Goal: Register for event/course

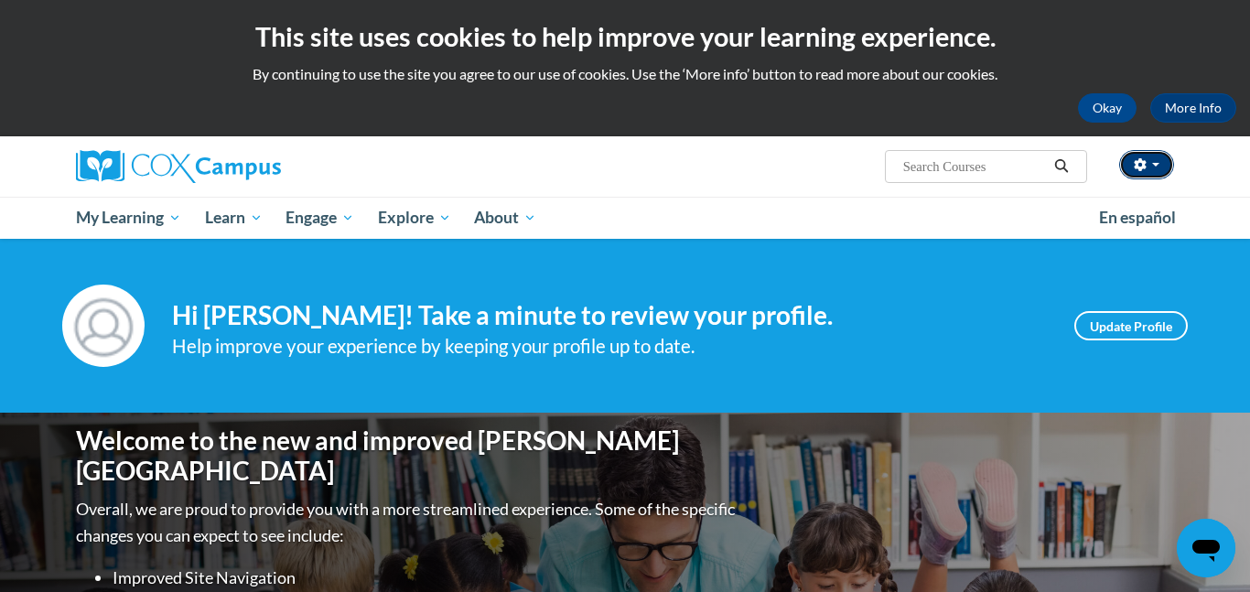
click at [1134, 168] on icon "button" at bounding box center [1140, 164] width 12 height 13
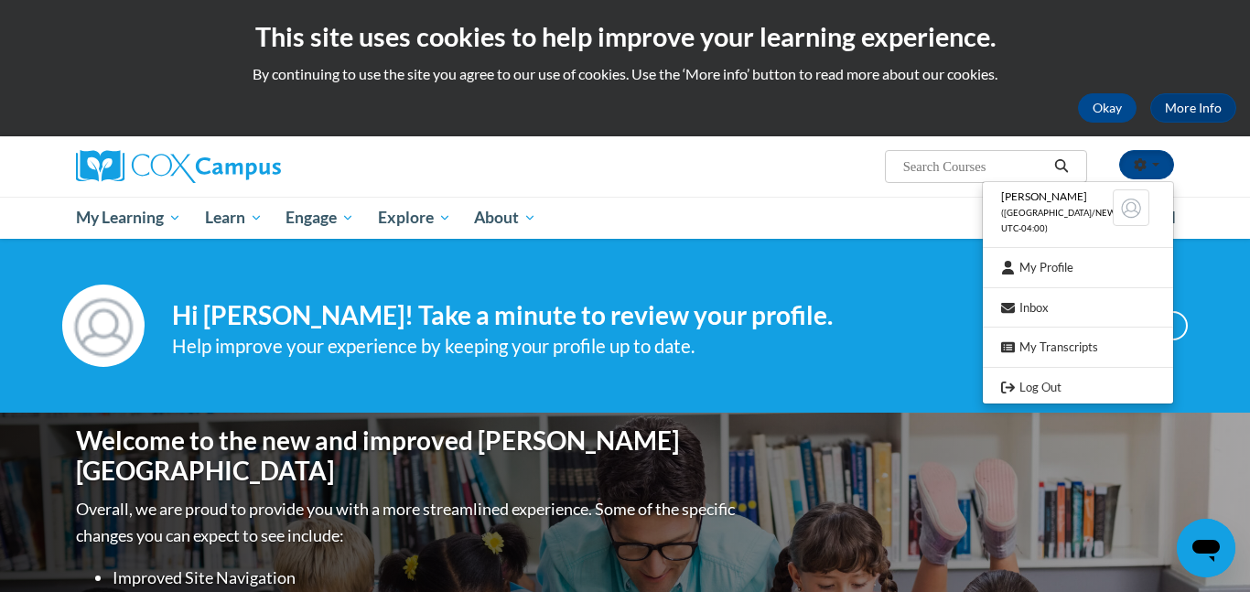
click at [957, 177] on input "Search..." at bounding box center [975, 167] width 146 height 22
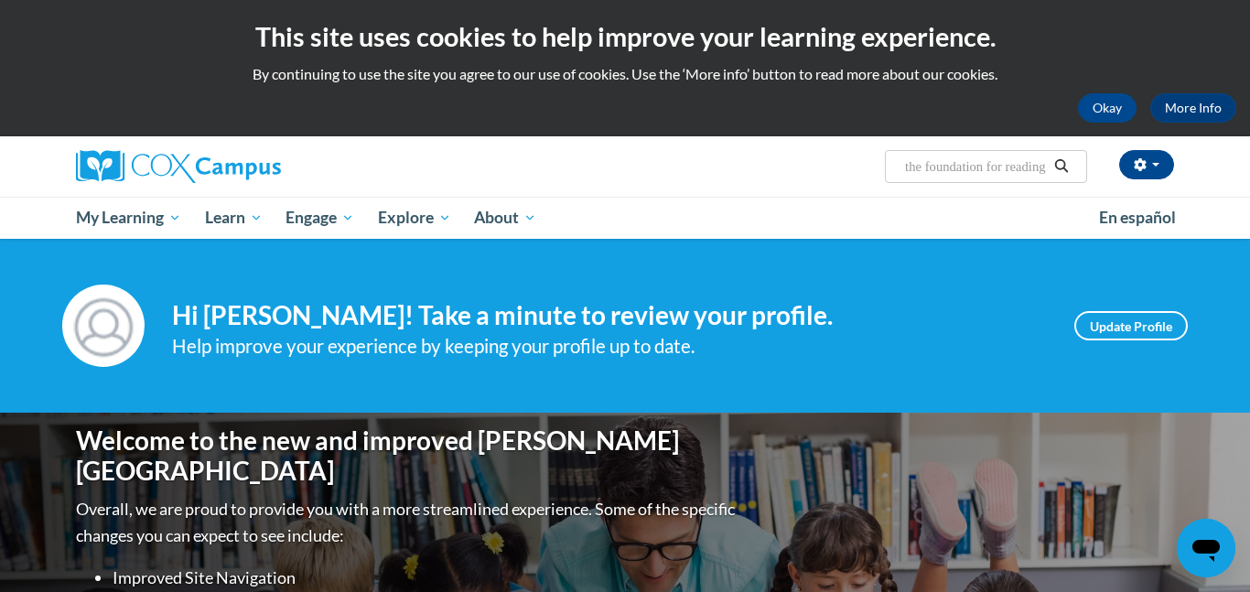
scroll to position [0, 240]
type input "an ecosystem approach to developing the foundation for reading"
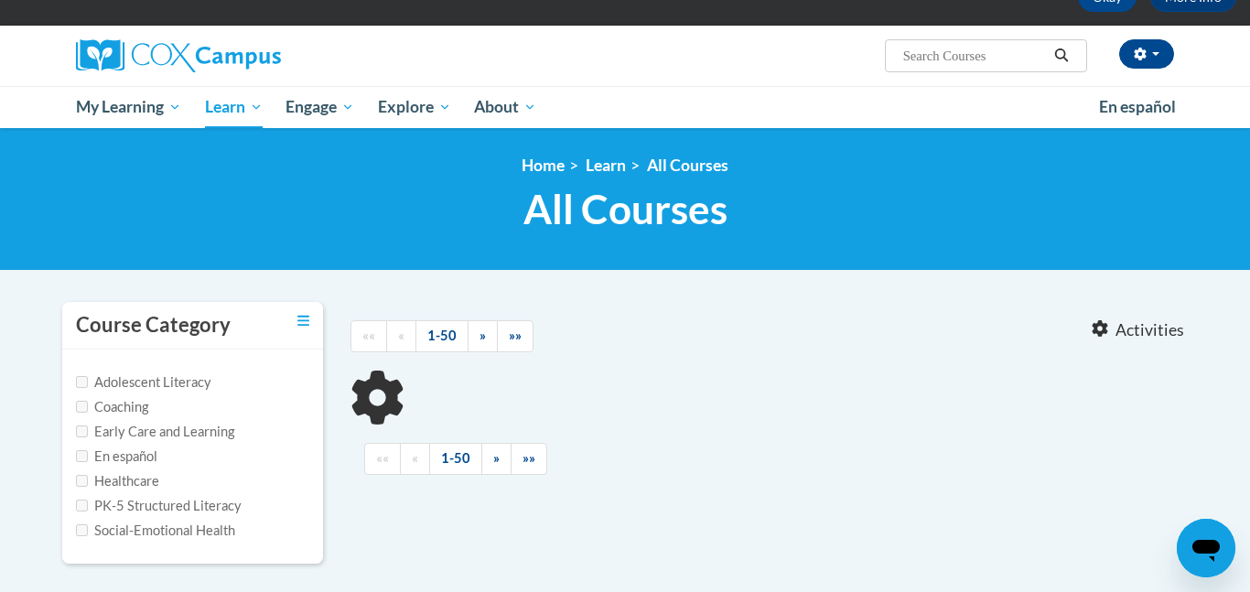
type input "an ecosystem approach to developing the foundation for reading"
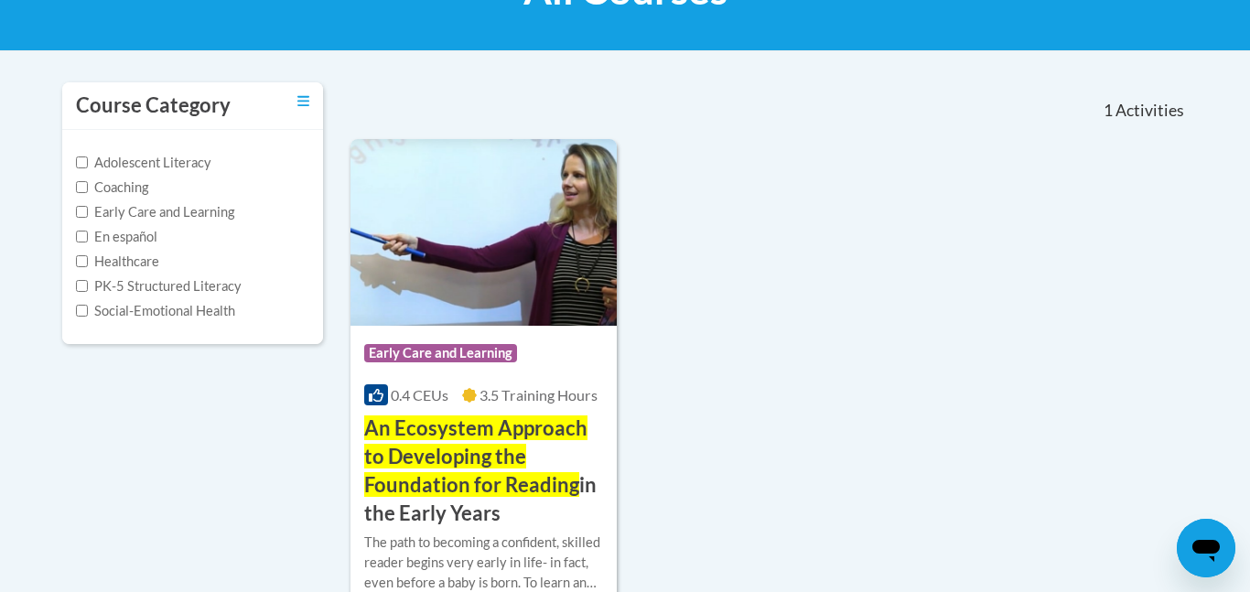
scroll to position [332, 0]
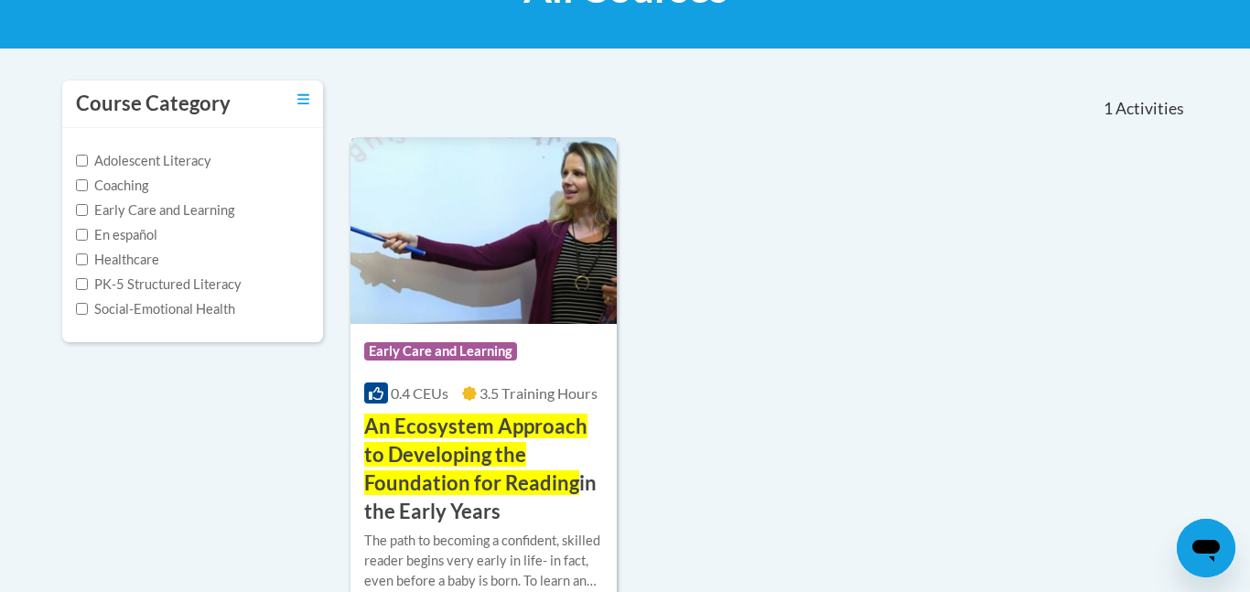
click at [526, 460] on h3 "An Ecosystem Approach to Developing the Foundation for Reading in the Early Yea…" at bounding box center [483, 469] width 239 height 113
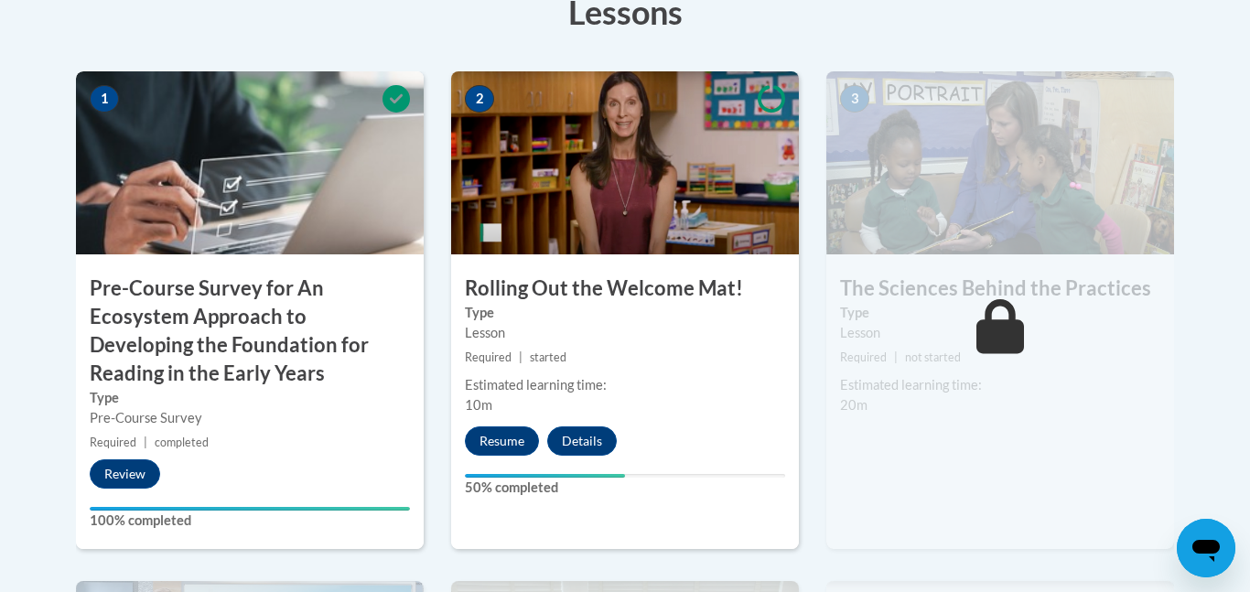
scroll to position [622, 0]
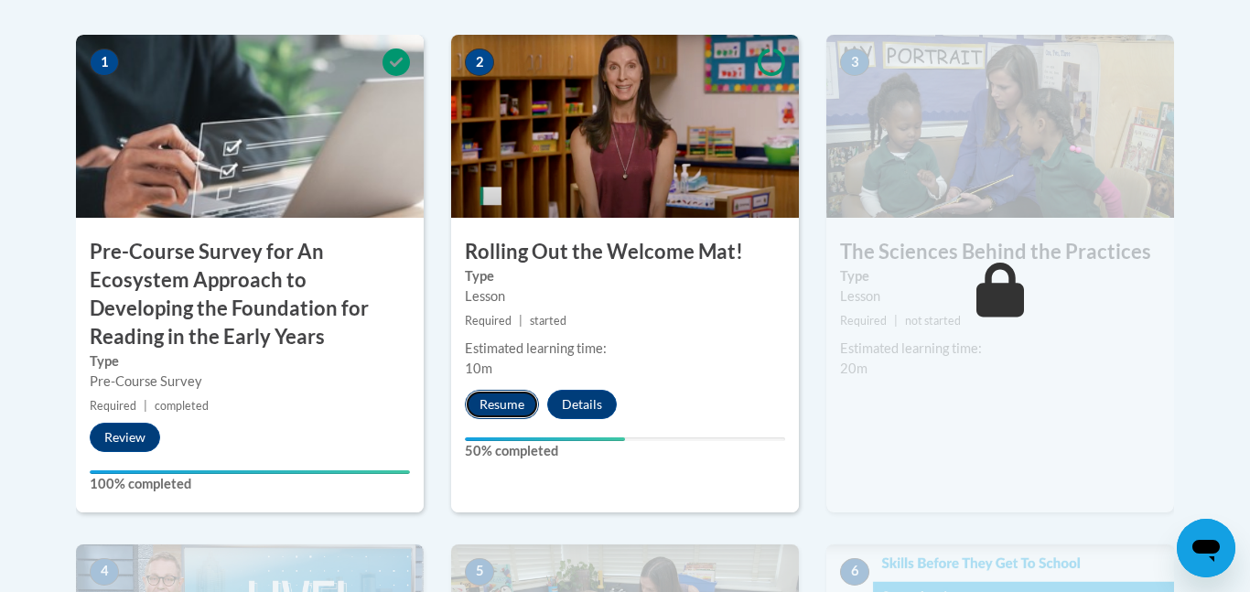
click at [501, 406] on button "Resume" at bounding box center [502, 404] width 74 height 29
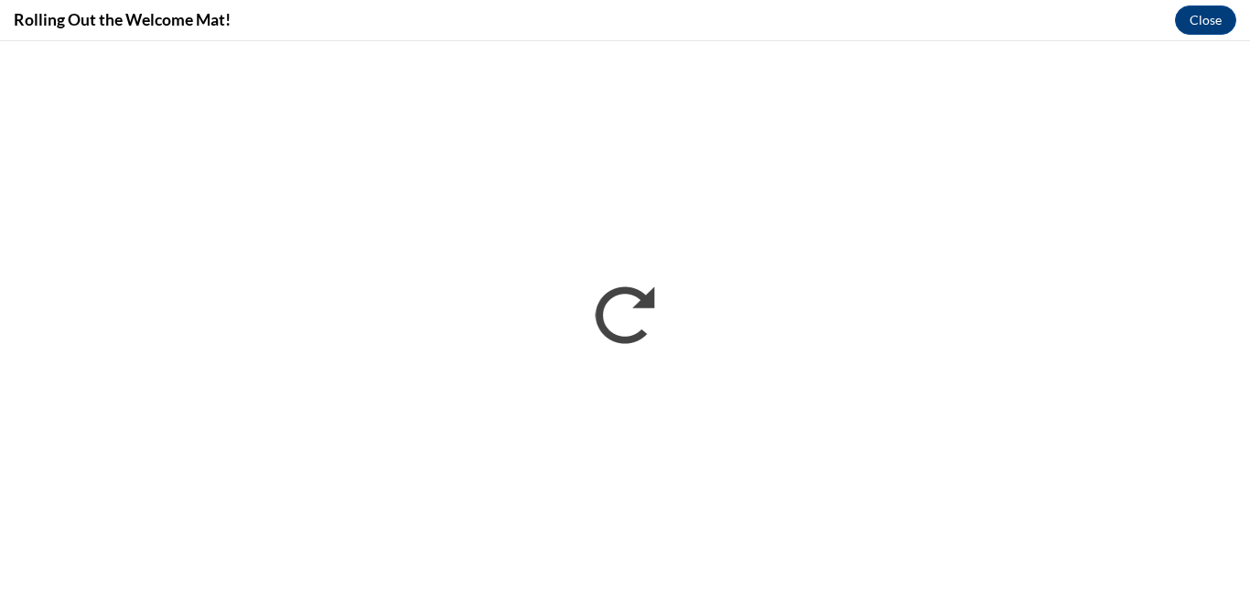
scroll to position [0, 0]
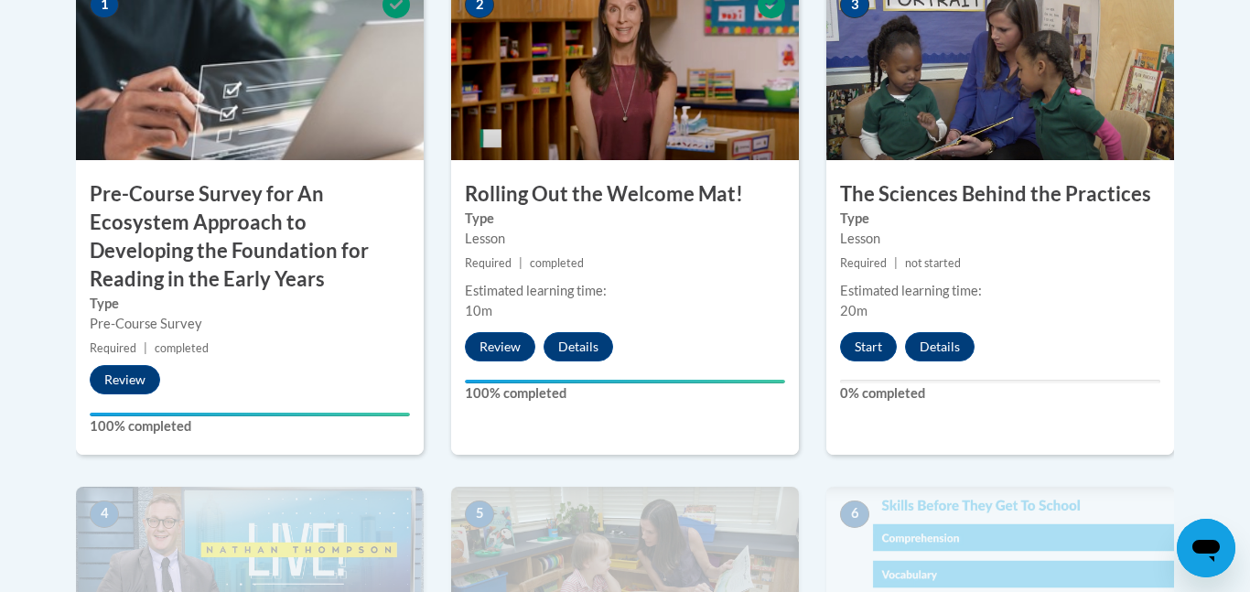
scroll to position [681, 0]
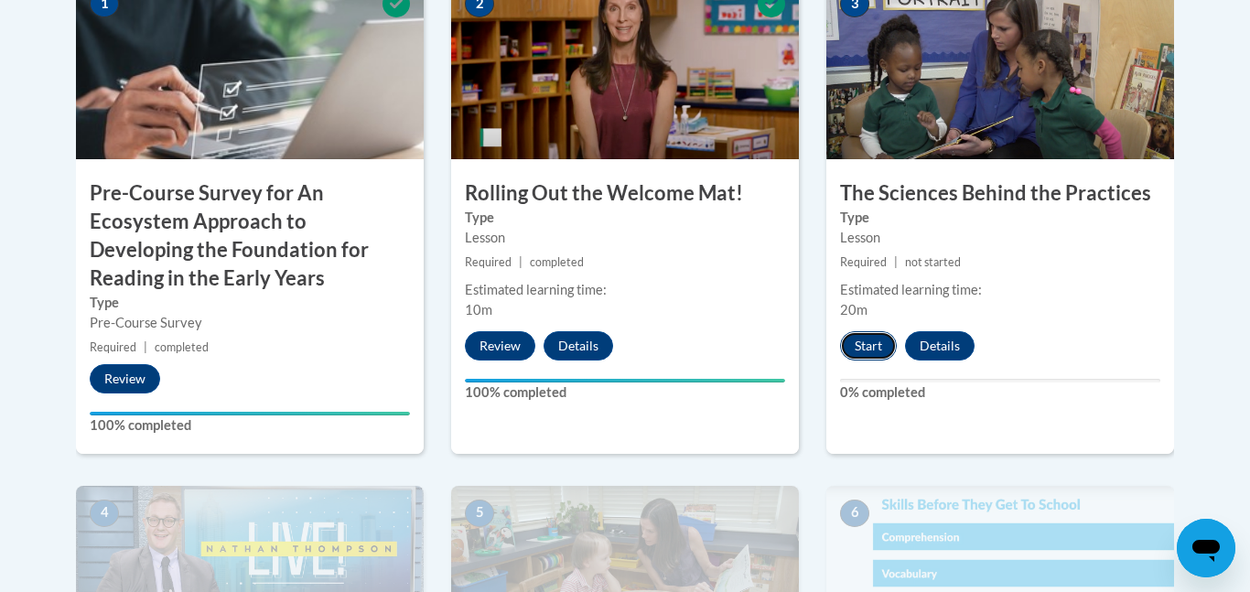
click at [875, 352] on button "Start" at bounding box center [868, 345] width 57 height 29
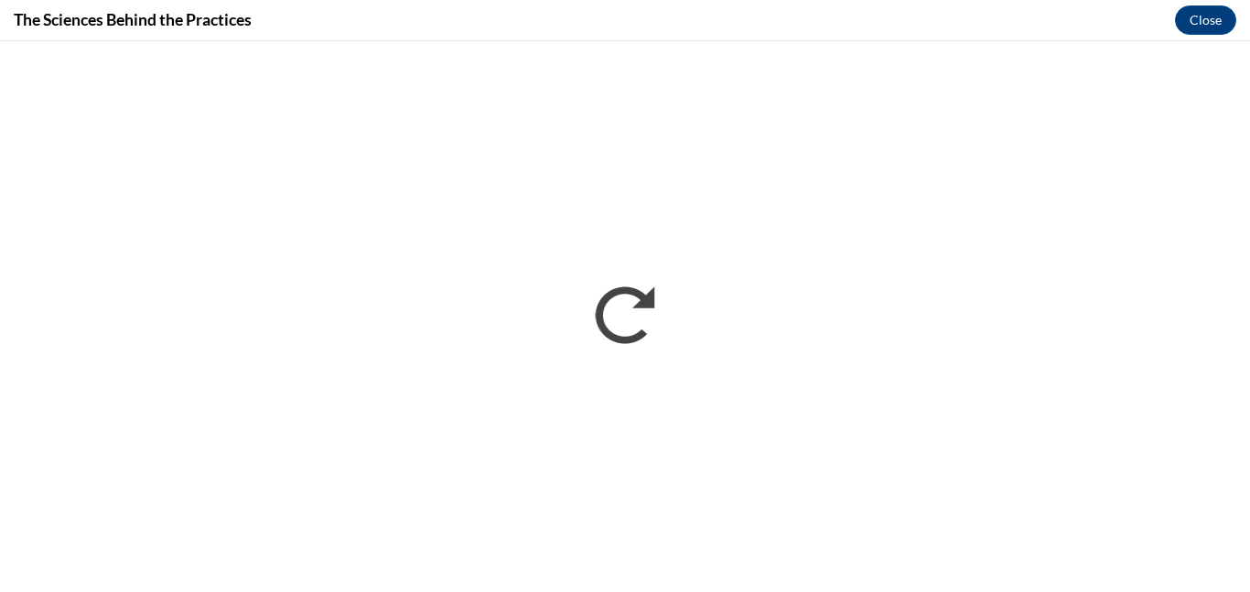
scroll to position [0, 0]
click at [1192, 19] on button "Close" at bounding box center [1205, 19] width 61 height 29
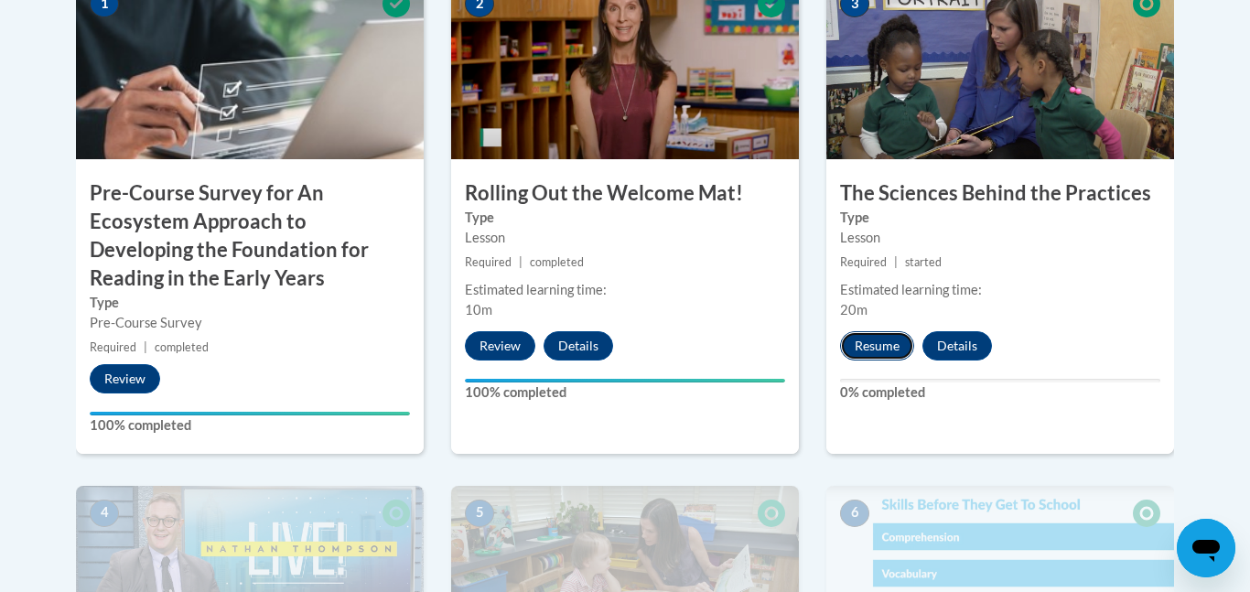
click at [862, 354] on button "Resume" at bounding box center [877, 345] width 74 height 29
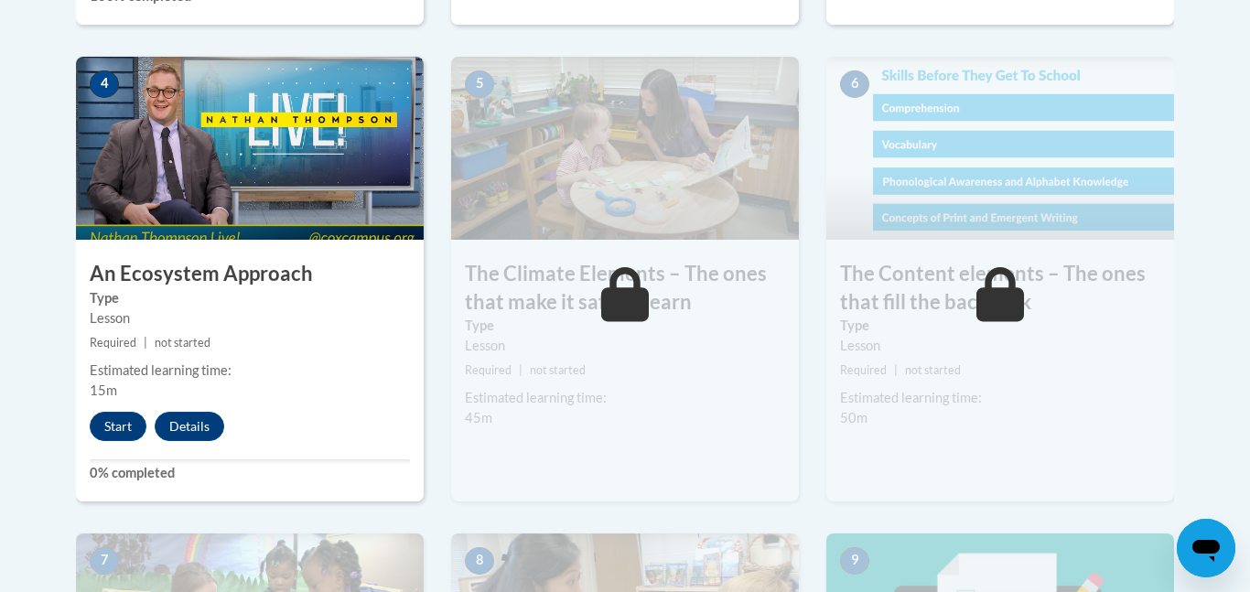
scroll to position [1115, 0]
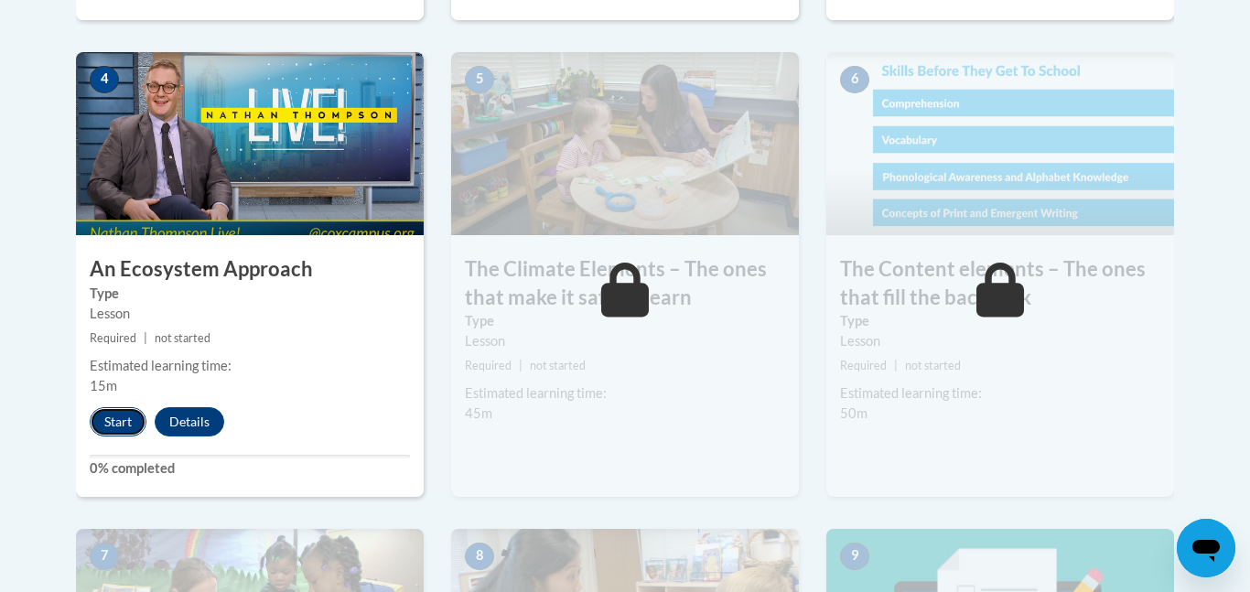
click at [107, 422] on button "Start" at bounding box center [118, 421] width 57 height 29
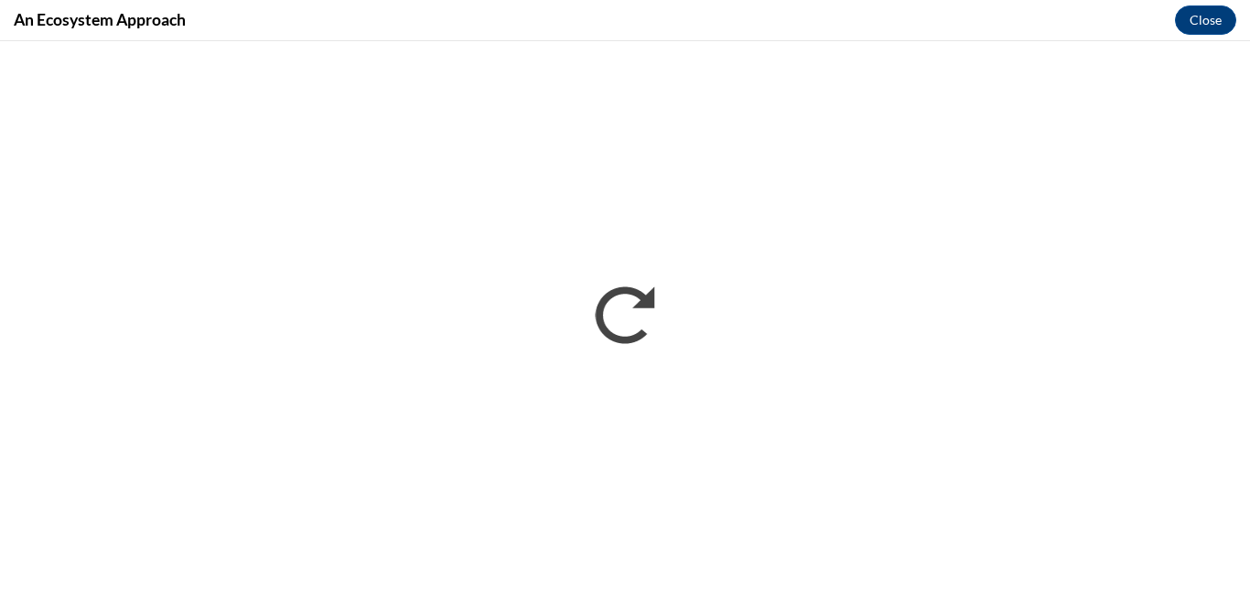
scroll to position [0, 0]
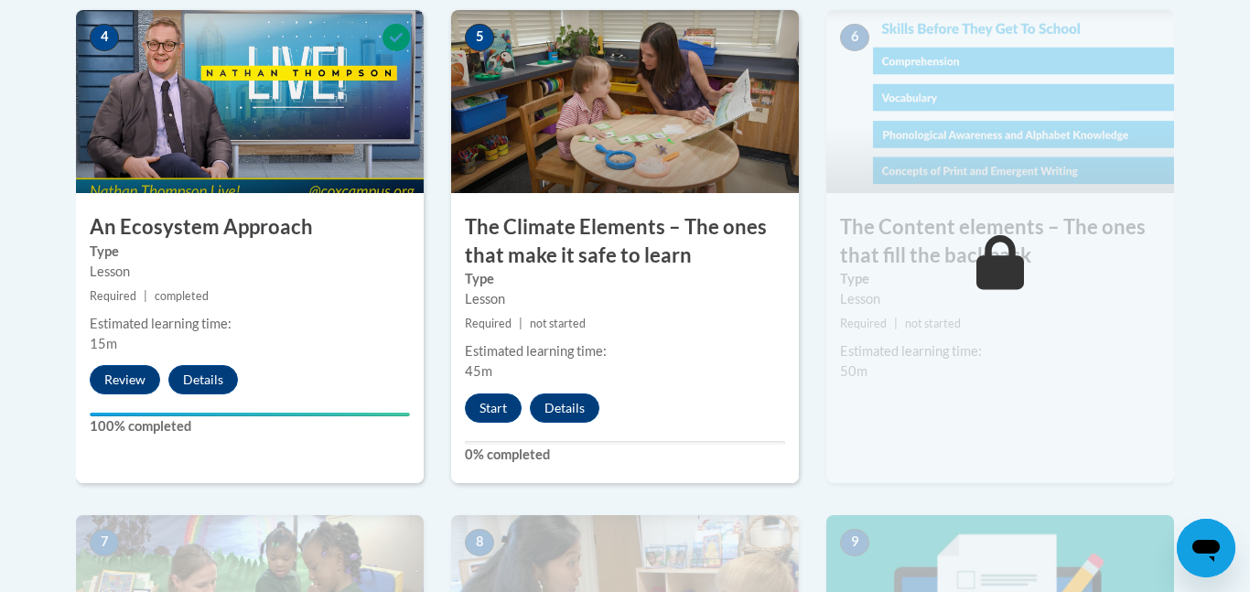
scroll to position [1158, 0]
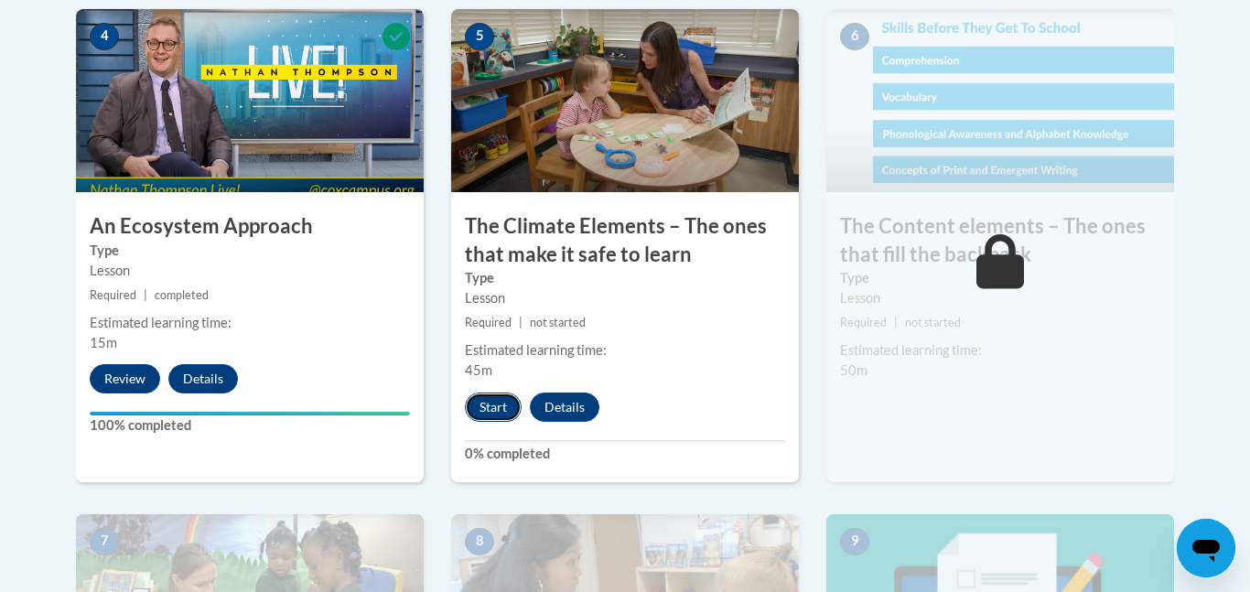
click at [495, 413] on button "Start" at bounding box center [493, 407] width 57 height 29
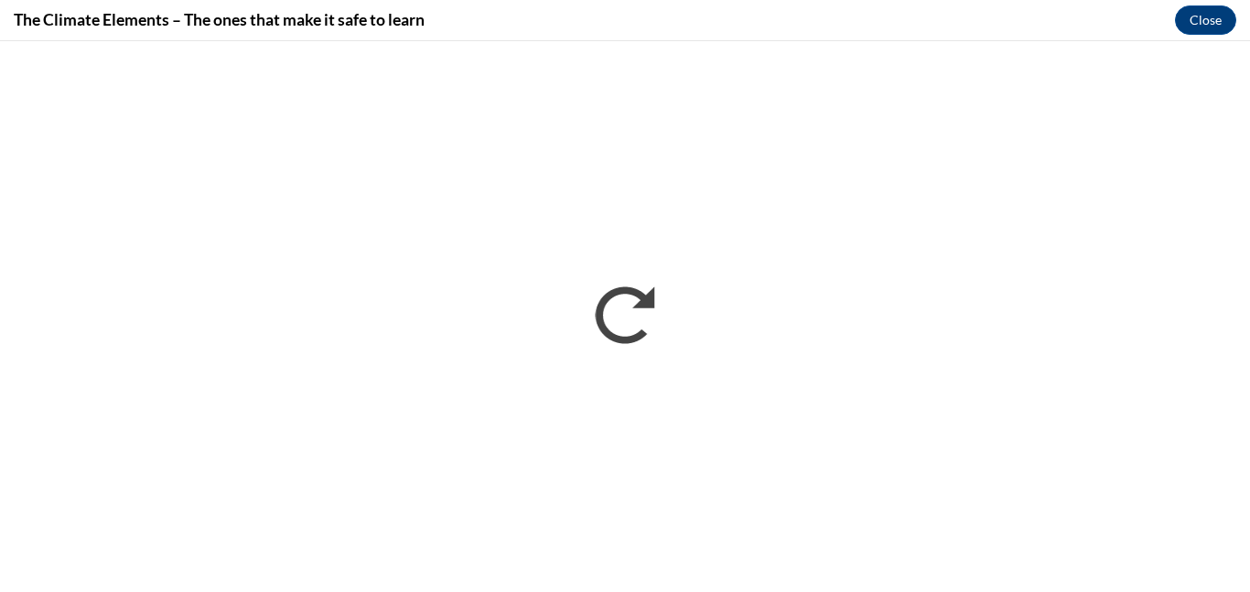
scroll to position [0, 0]
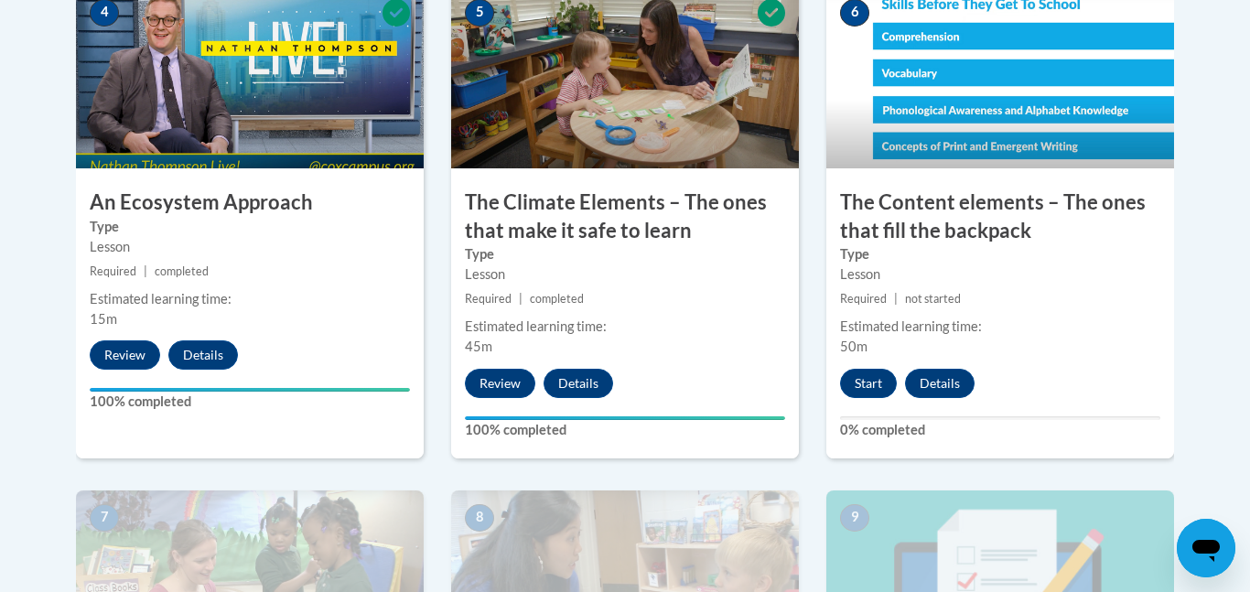
scroll to position [1184, 0]
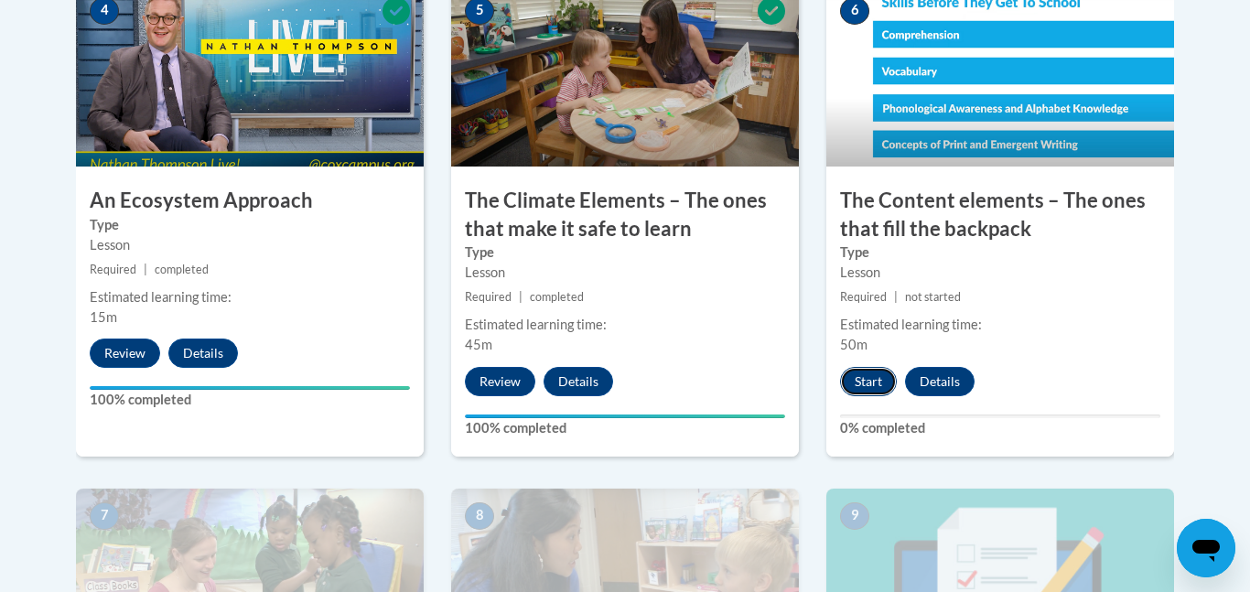
click at [865, 391] on button "Start" at bounding box center [868, 381] width 57 height 29
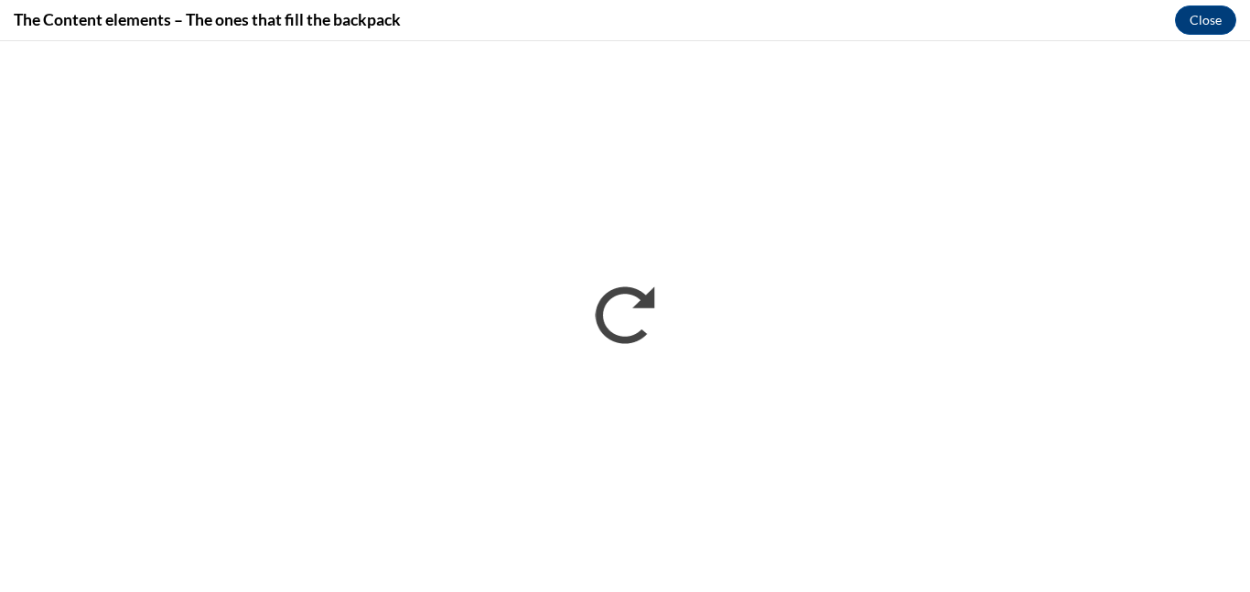
scroll to position [0, 0]
